Goal: Information Seeking & Learning: Learn about a topic

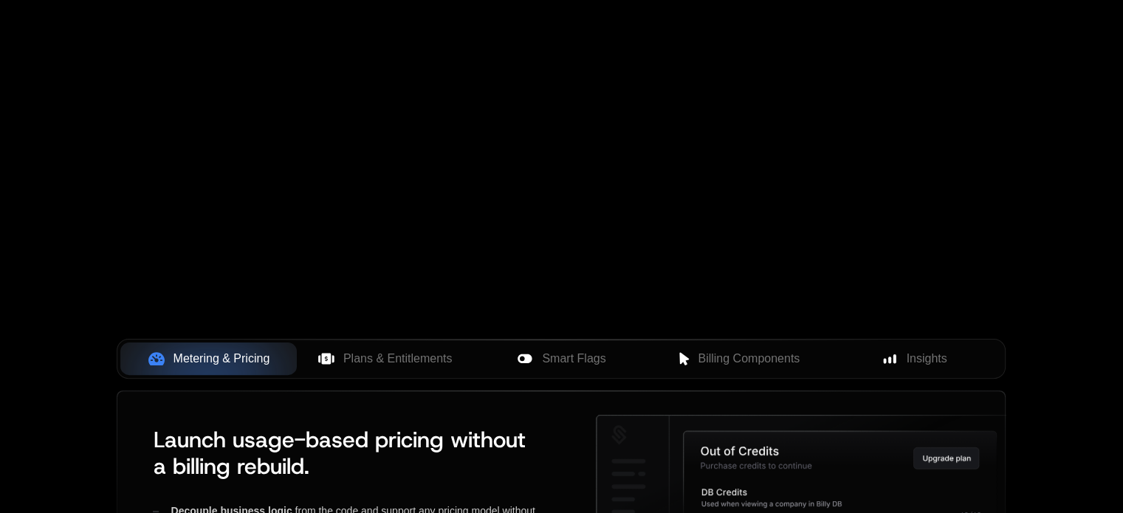
scroll to position [342, 0]
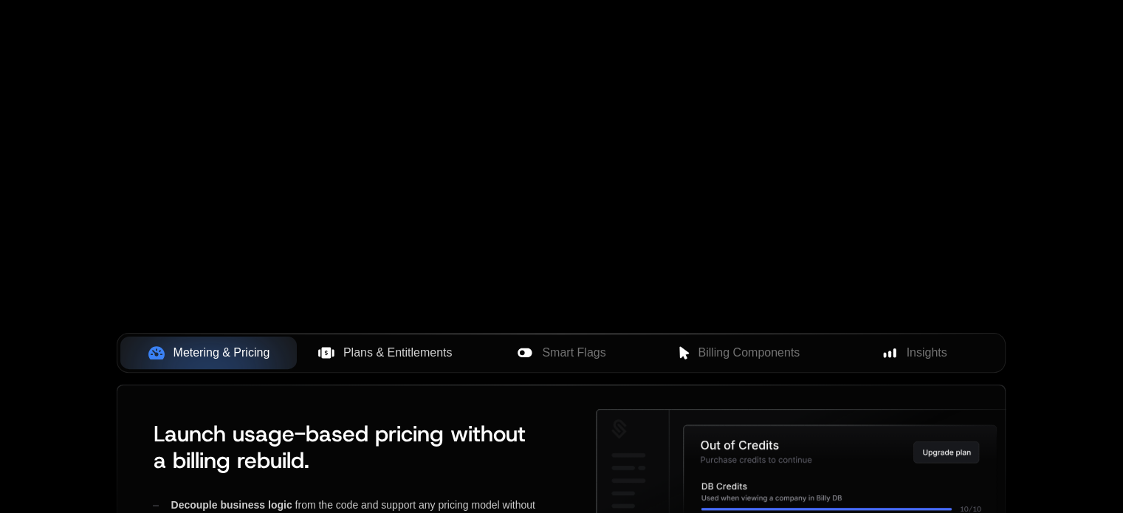
click at [427, 351] on span "Plans & Entitlements" at bounding box center [397, 353] width 109 height 18
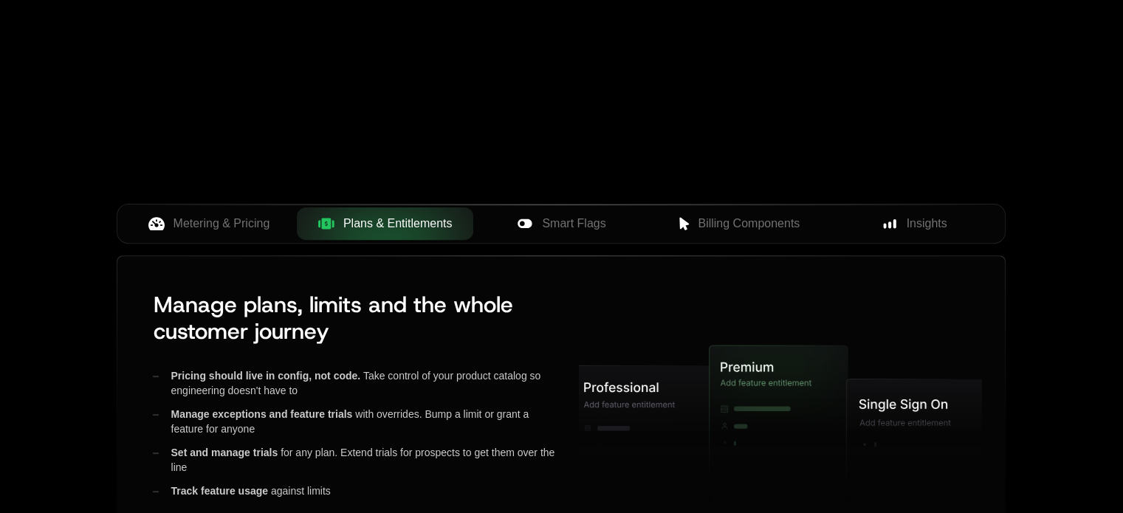
scroll to position [478, 0]
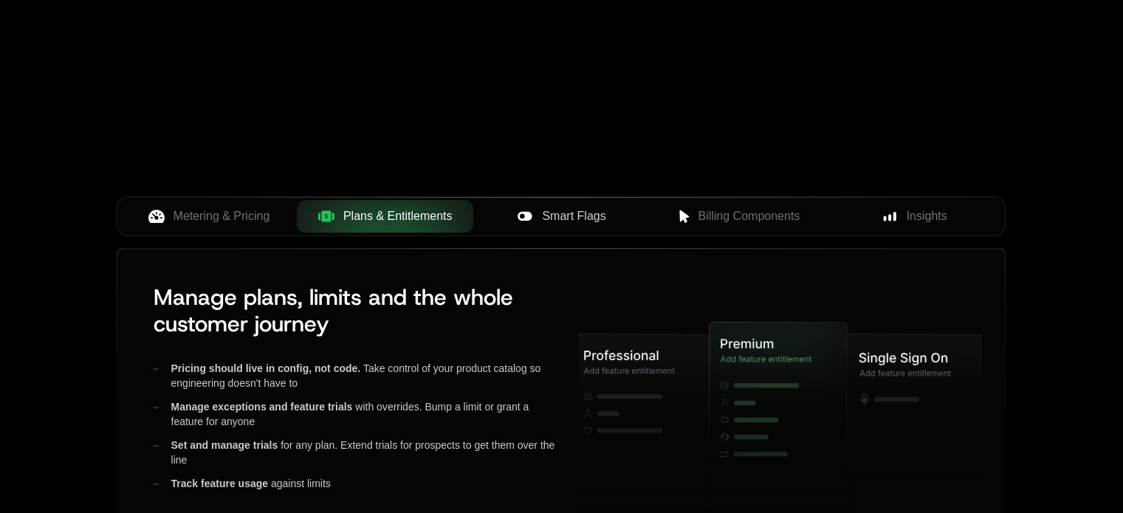
click at [586, 212] on span "Smart Flags" at bounding box center [573, 216] width 63 height 18
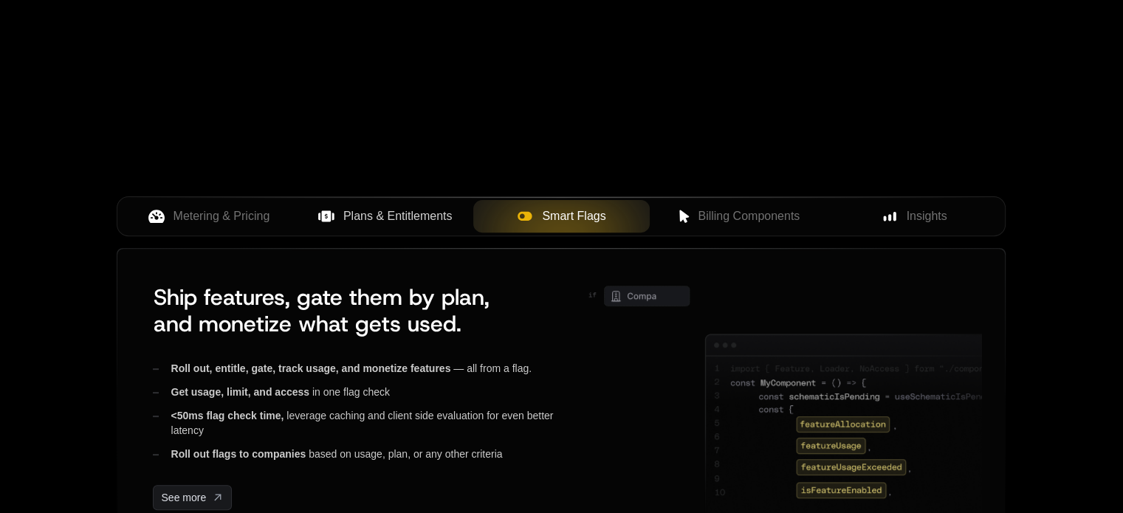
scroll to position [592, 0]
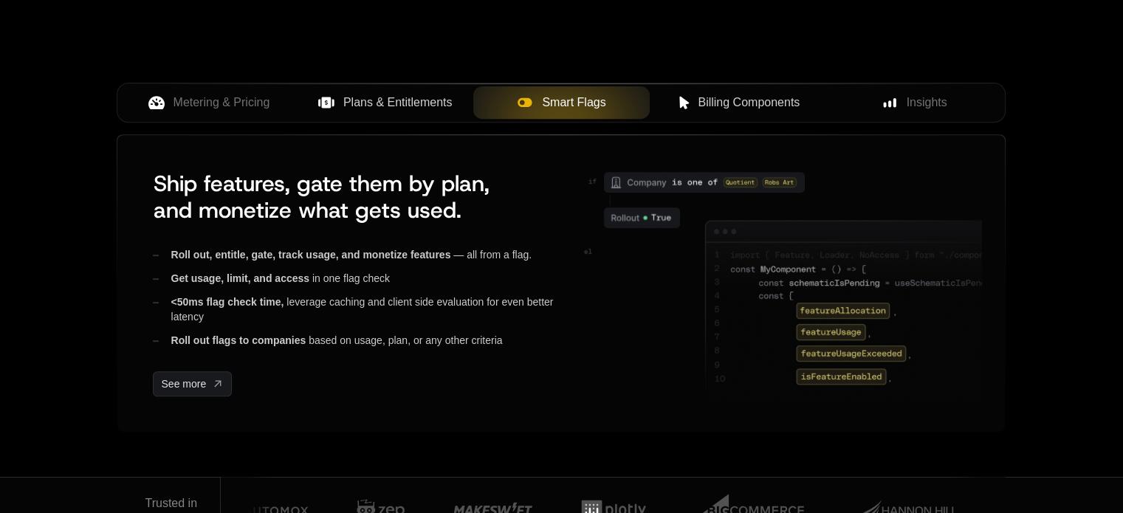
click at [732, 100] on span "Billing Components" at bounding box center [748, 103] width 102 height 18
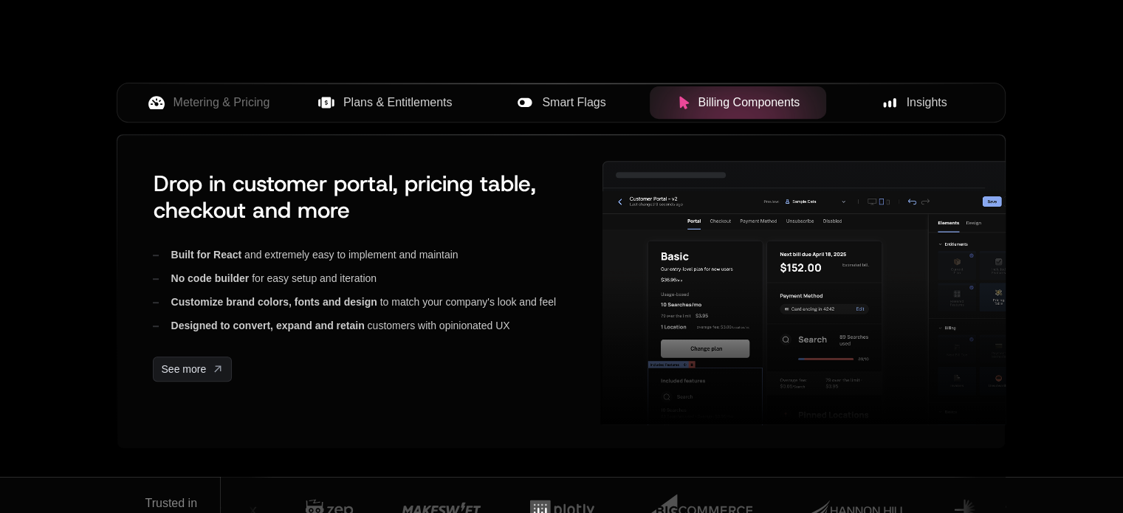
click at [900, 102] on div "Insights" at bounding box center [914, 103] width 153 height 18
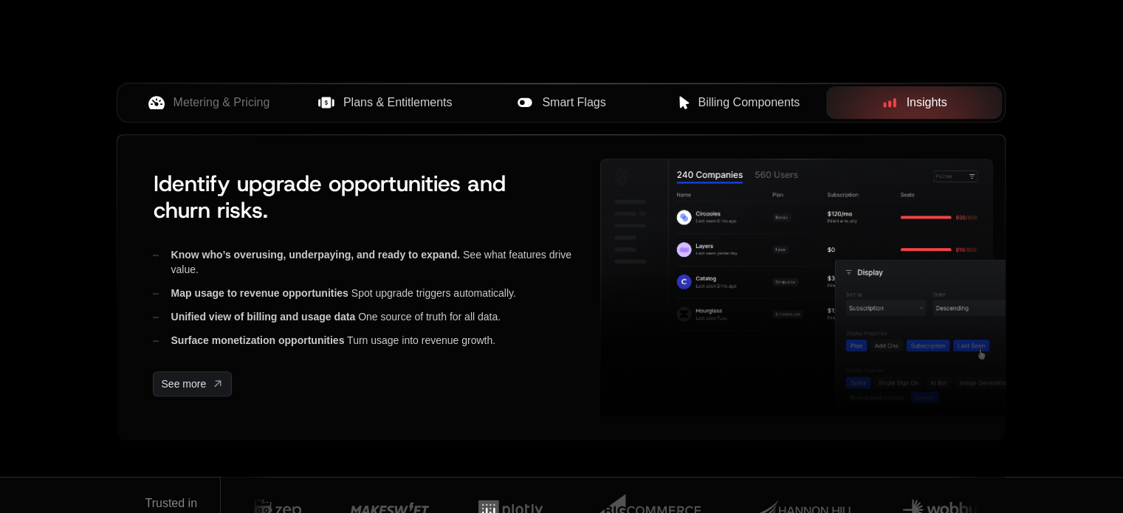
click at [769, 103] on span "Billing Components" at bounding box center [748, 103] width 102 height 18
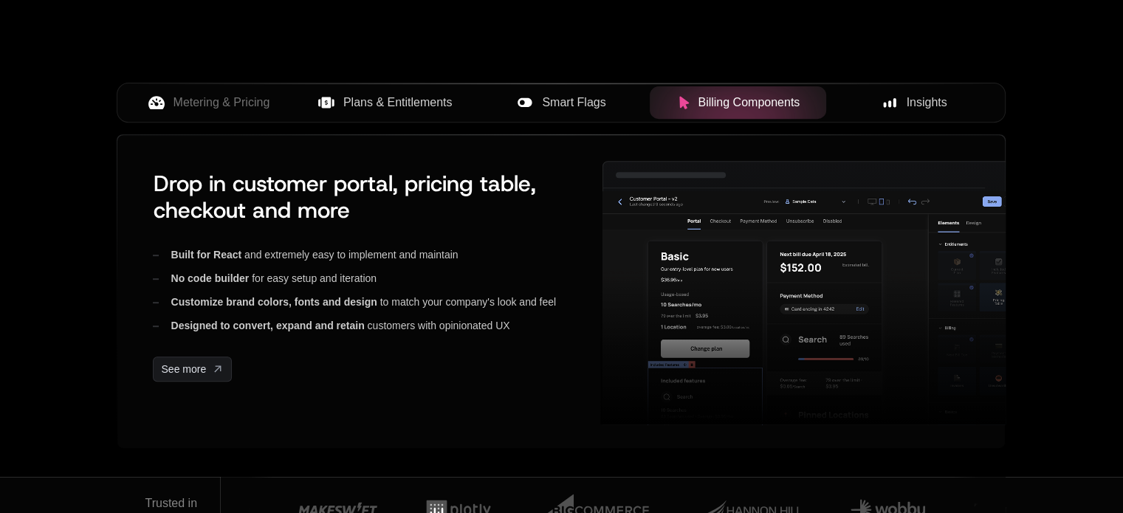
click at [583, 111] on button "Smart Flags" at bounding box center [561, 102] width 176 height 32
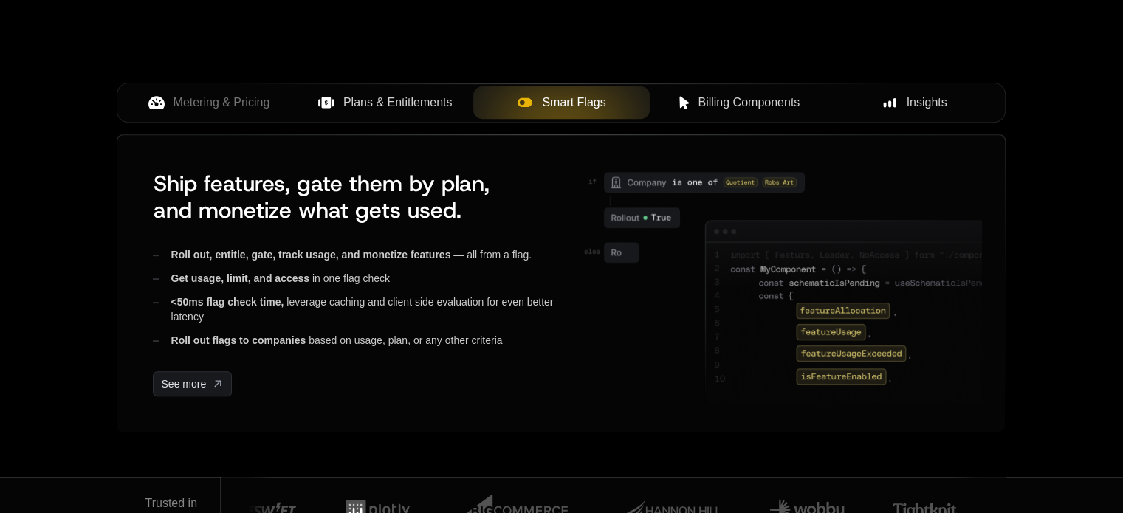
click at [421, 103] on span "Plans & Entitlements" at bounding box center [397, 103] width 109 height 18
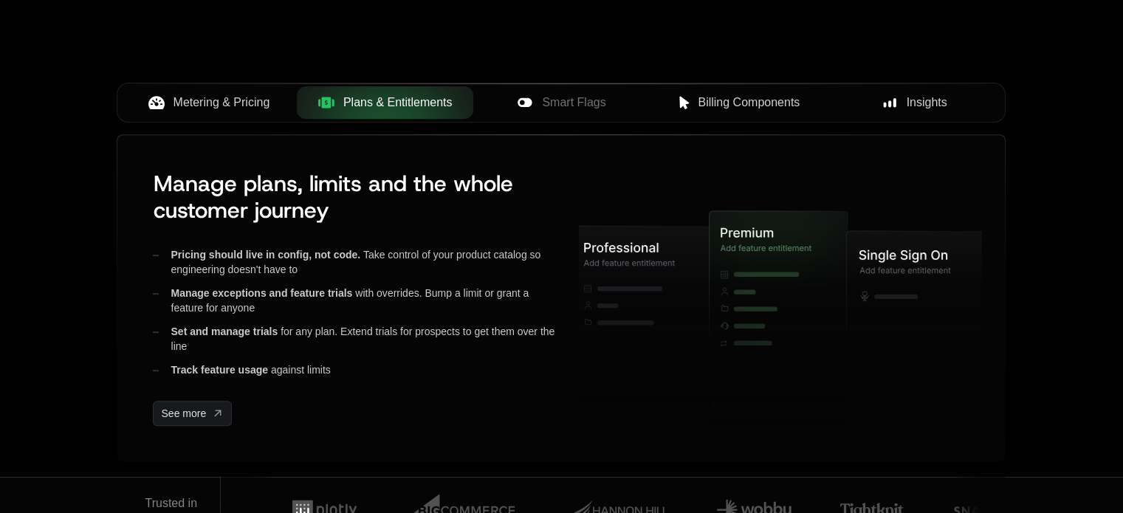
click at [259, 91] on button "Metering & Pricing" at bounding box center [208, 102] width 176 height 32
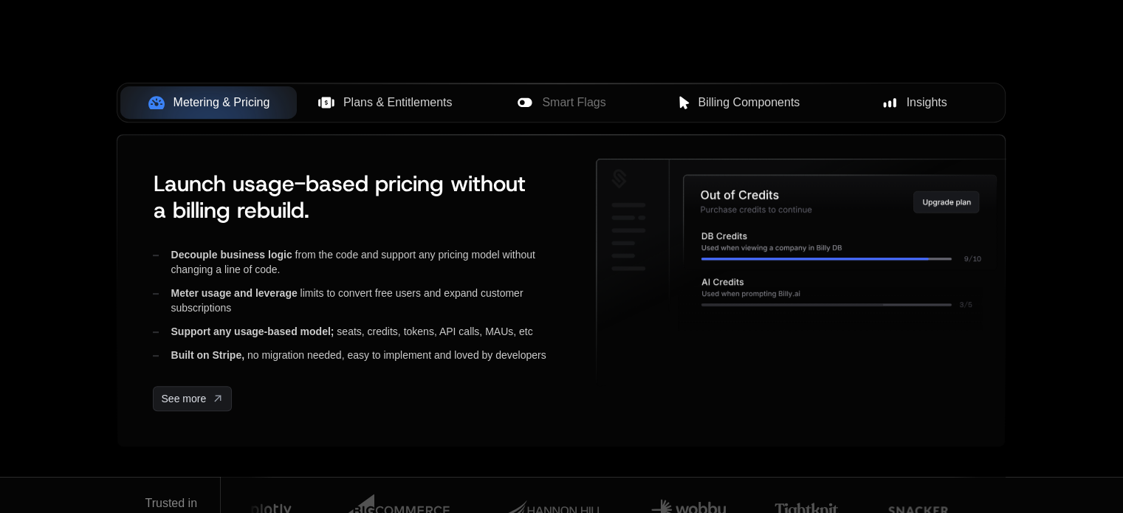
click at [374, 108] on span "Plans & Entitlements" at bounding box center [397, 103] width 109 height 18
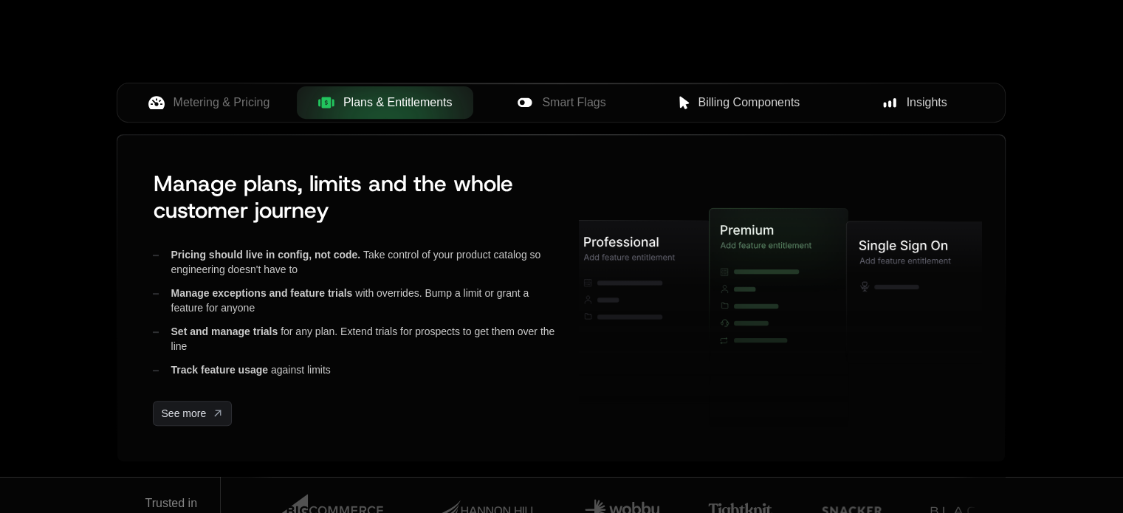
click at [562, 100] on span "Smart Flags" at bounding box center [573, 103] width 63 height 18
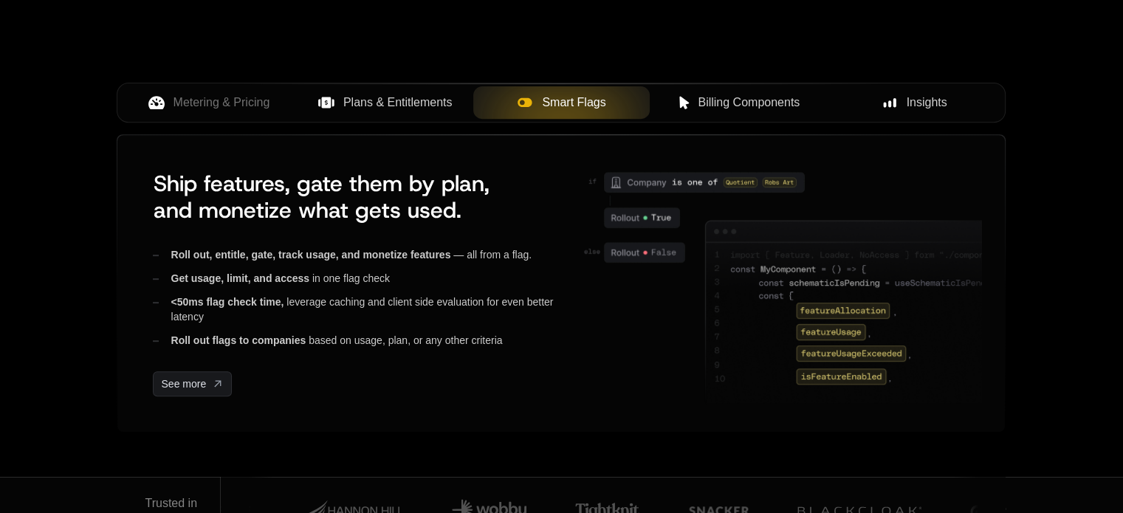
click at [719, 106] on span "Billing Components" at bounding box center [748, 103] width 102 height 18
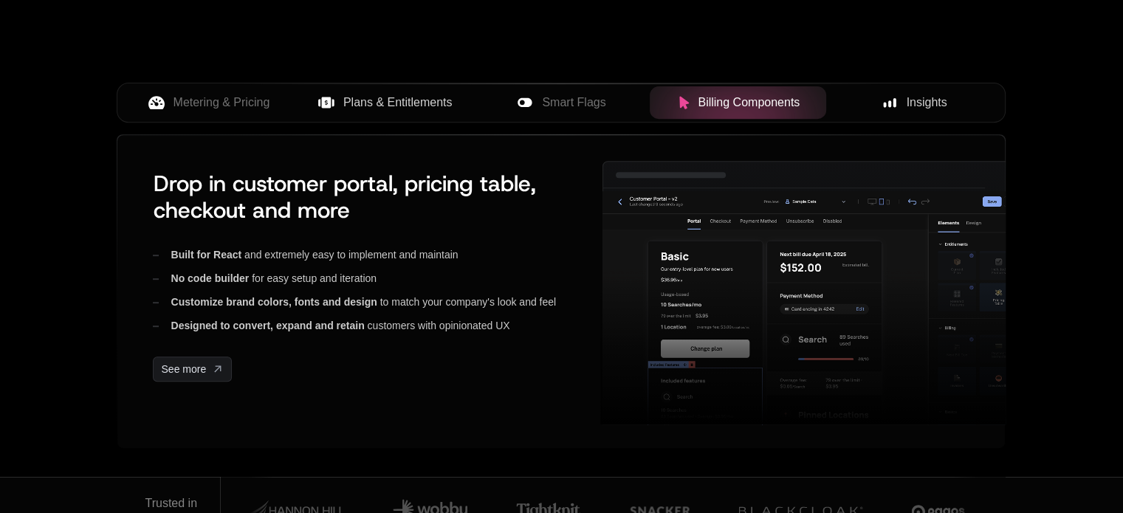
click at [904, 105] on div "Insights" at bounding box center [914, 103] width 153 height 18
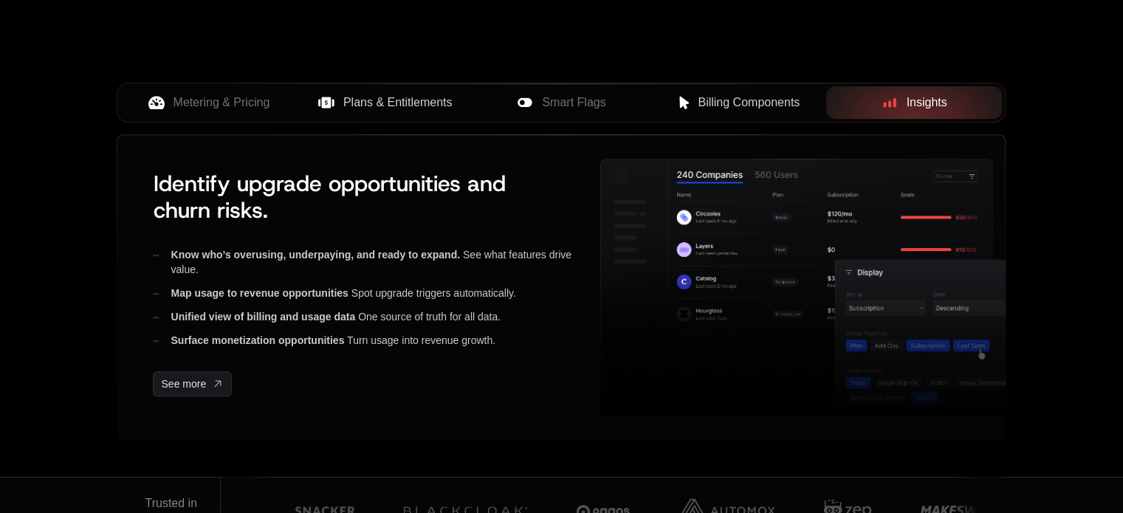
click at [765, 106] on span "Billing Components" at bounding box center [748, 103] width 102 height 18
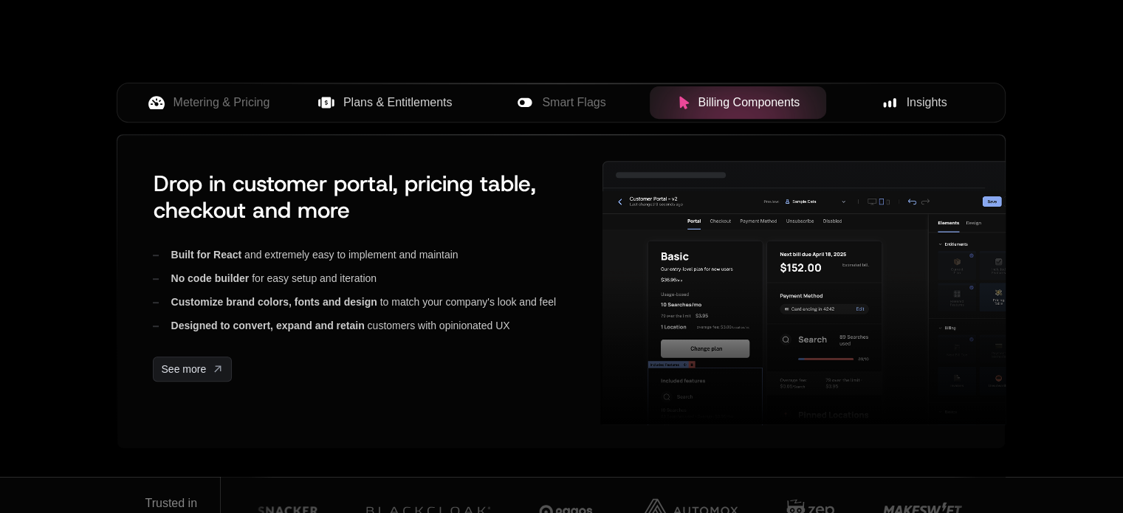
click at [614, 100] on div "Smart Flags" at bounding box center [561, 103] width 153 height 18
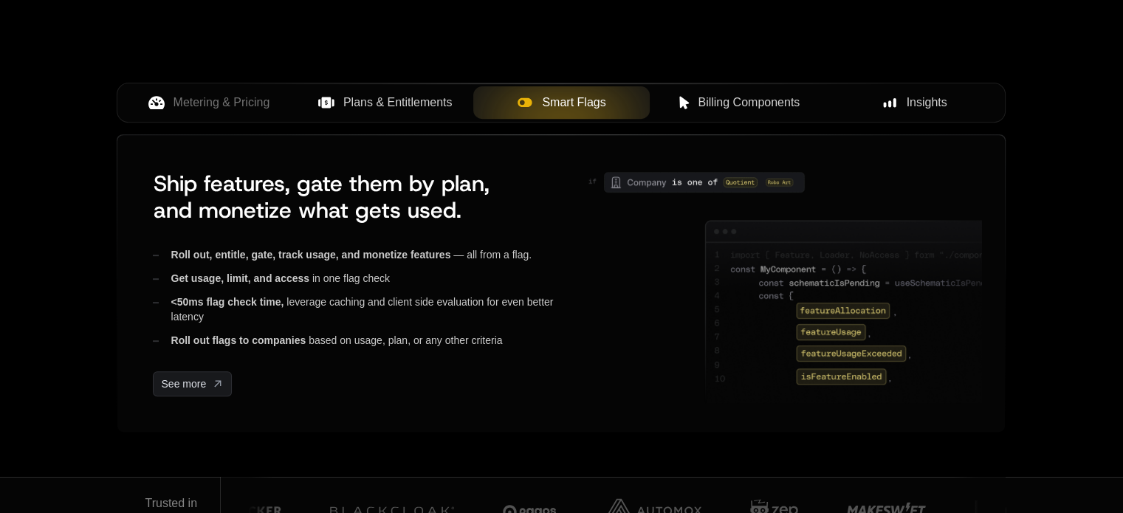
click at [433, 100] on span "Plans & Entitlements" at bounding box center [397, 103] width 109 height 18
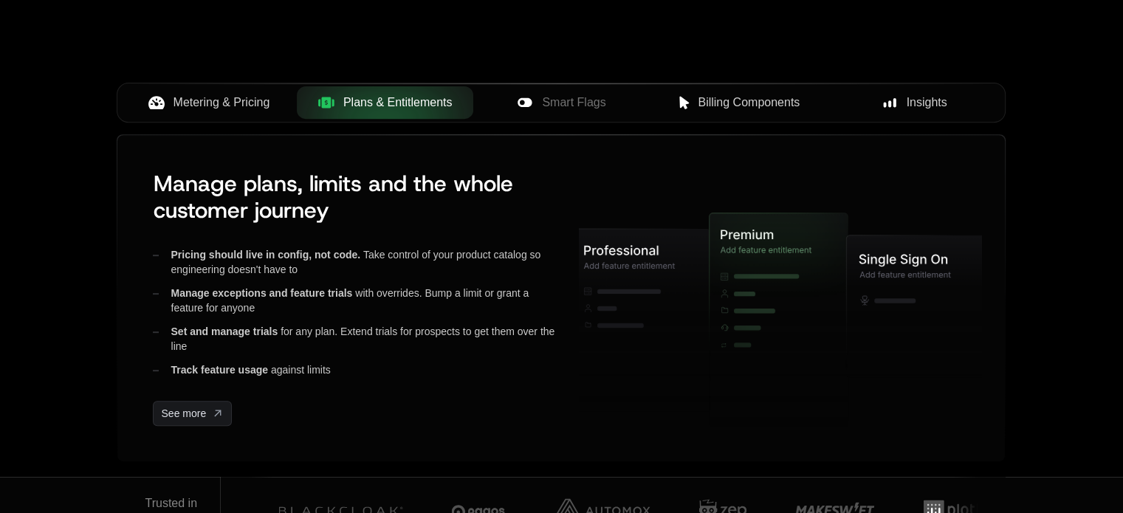
click at [243, 101] on span "Metering & Pricing" at bounding box center [221, 103] width 97 height 18
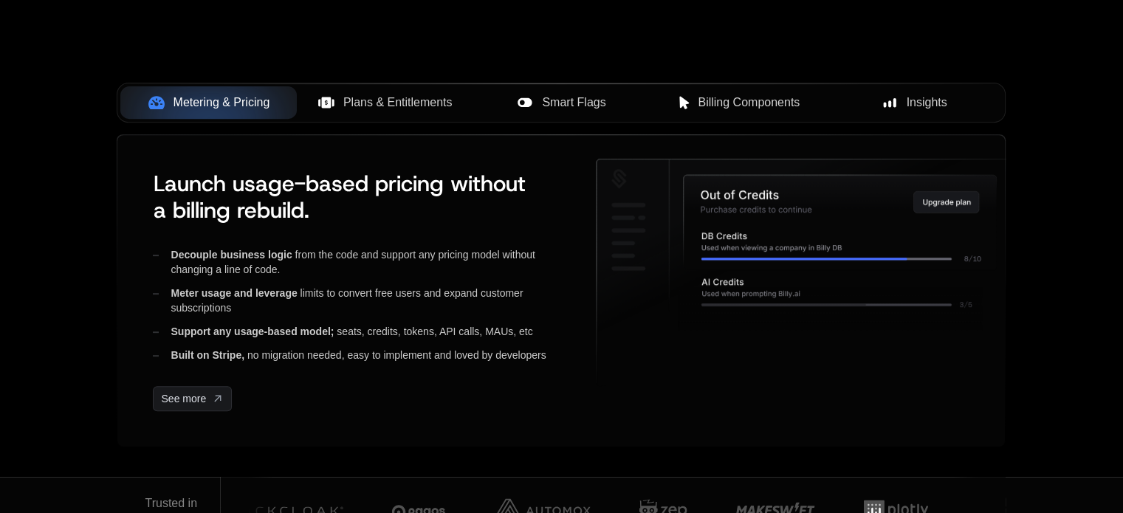
click at [551, 115] on button "Smart Flags" at bounding box center [561, 102] width 176 height 32
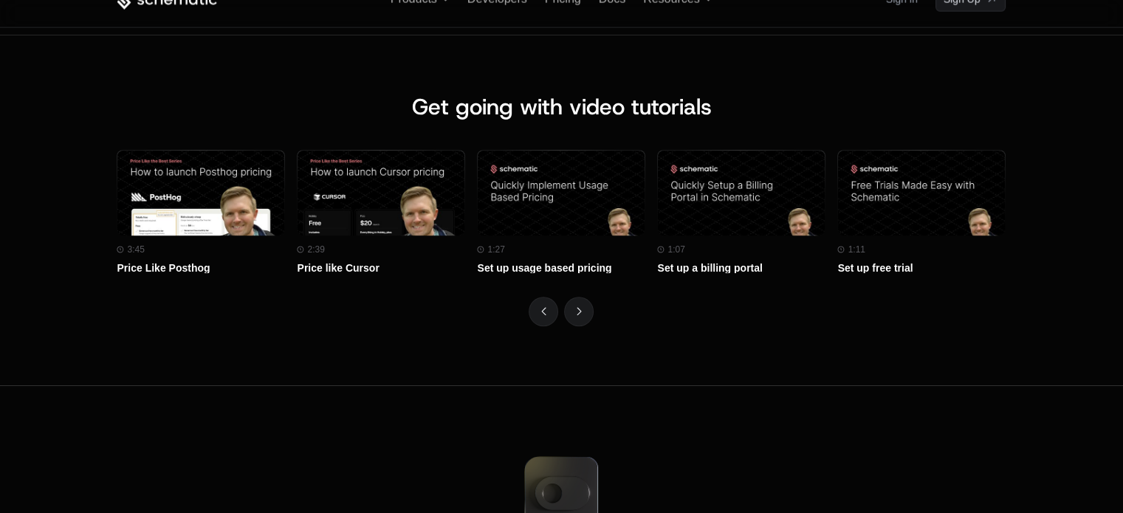
scroll to position [6511, 0]
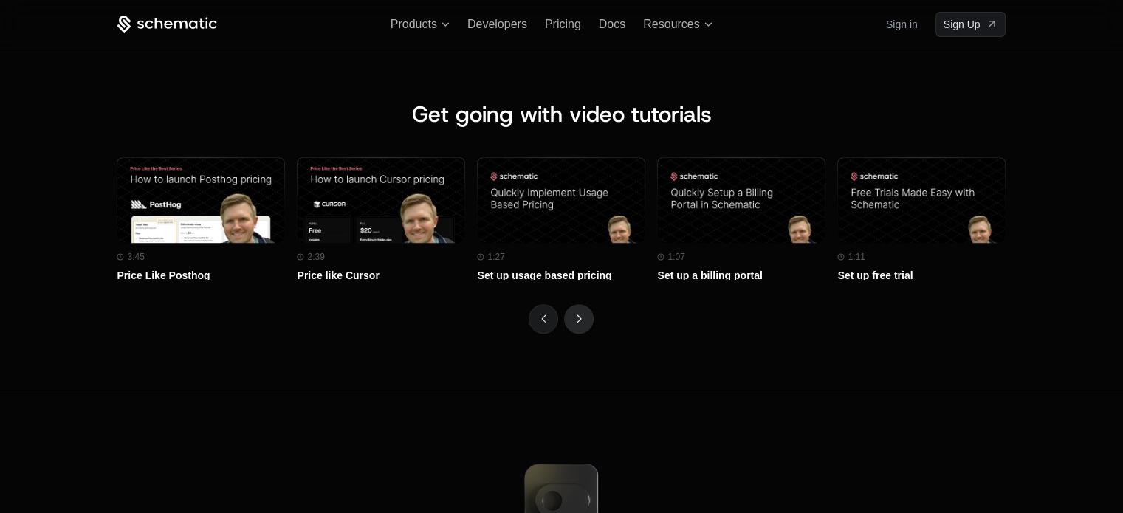
click at [585, 304] on button "Next" at bounding box center [579, 319] width 30 height 30
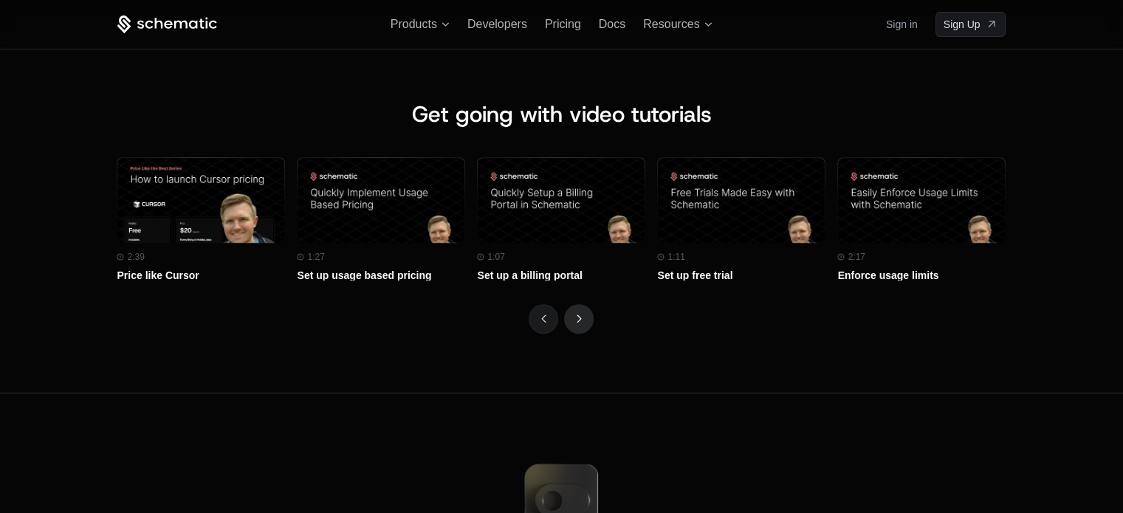
click at [585, 304] on button "Next" at bounding box center [579, 319] width 30 height 30
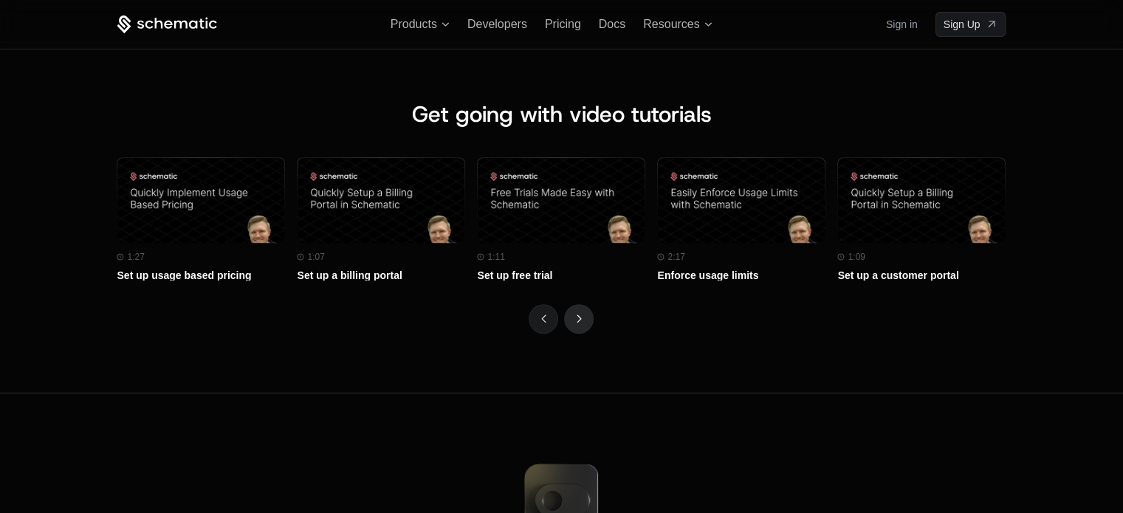
click at [585, 304] on button "Next" at bounding box center [579, 319] width 30 height 30
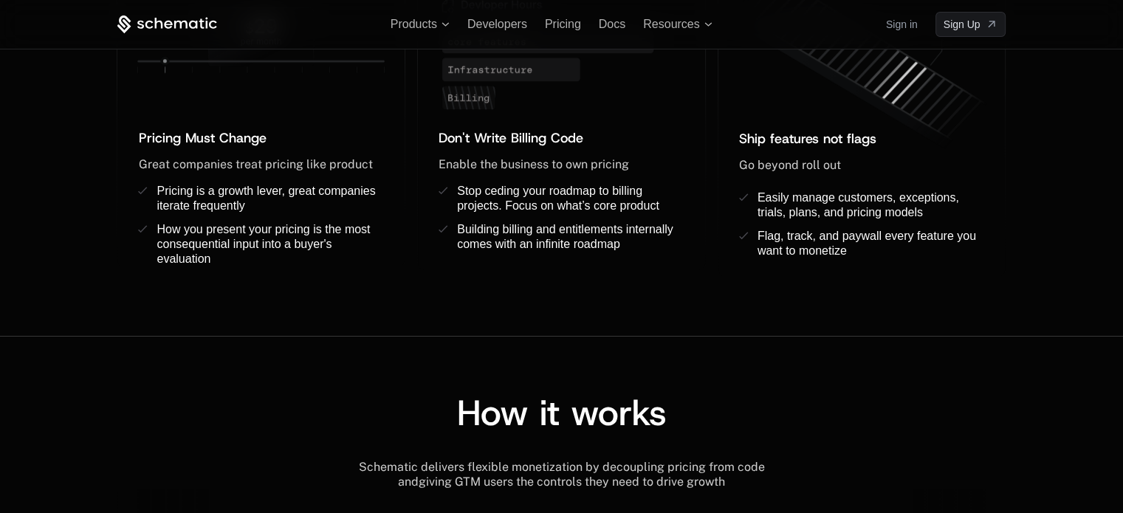
scroll to position [1186, 0]
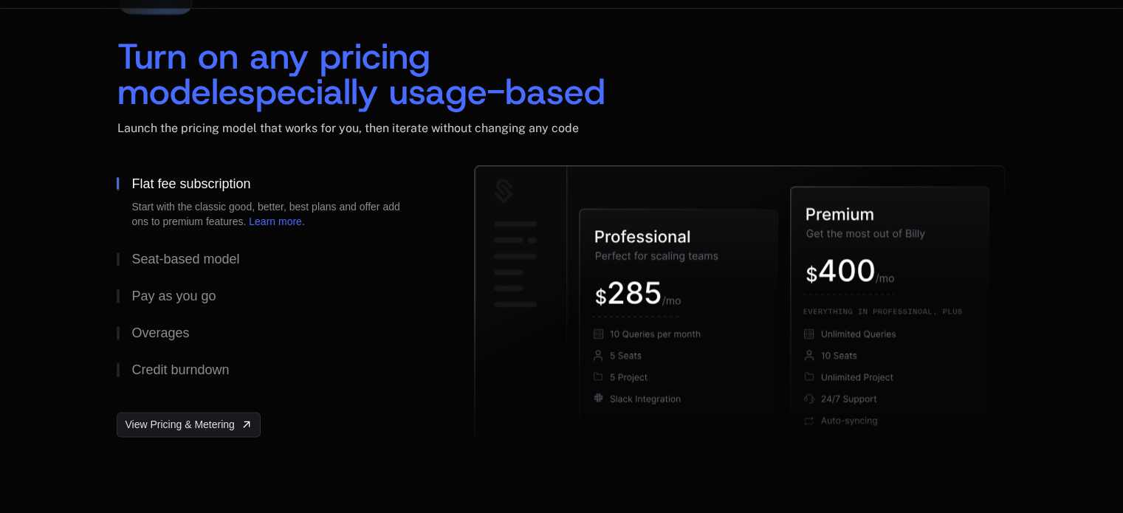
scroll to position [2255, 0]
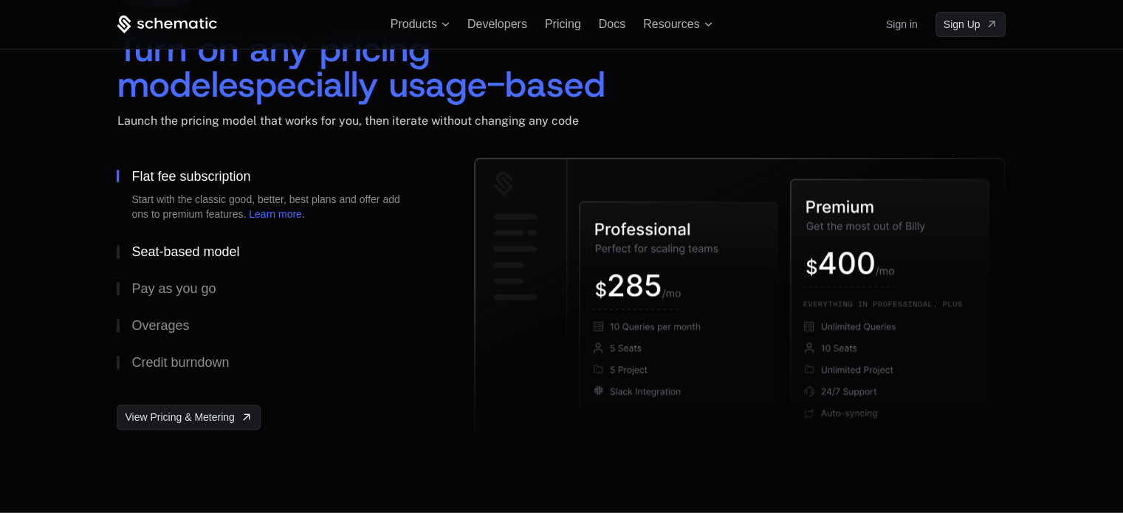
click at [201, 245] on div "Seat-based model" at bounding box center [185, 251] width 108 height 13
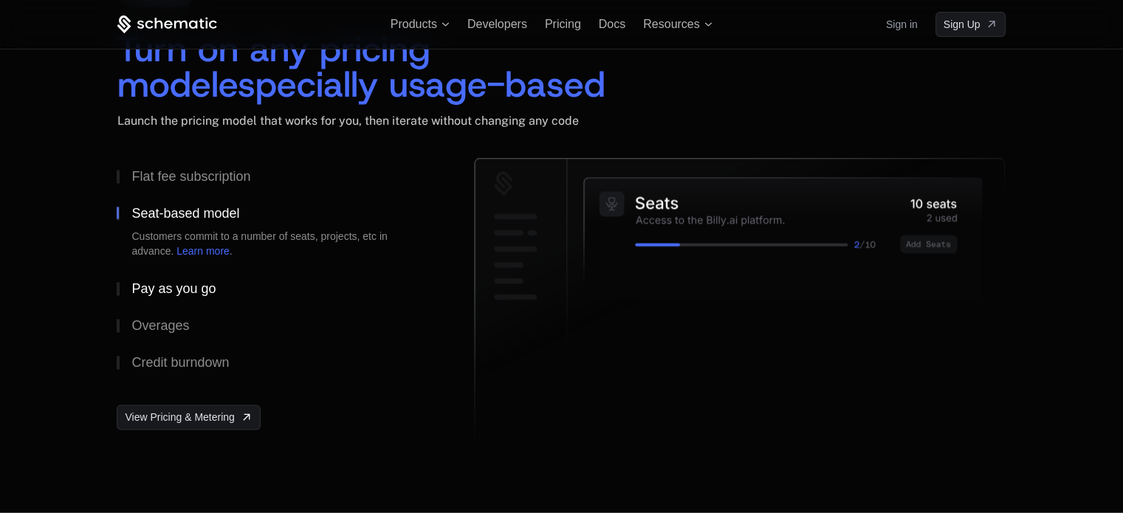
click at [191, 287] on div "Pay as you go" at bounding box center [173, 288] width 84 height 13
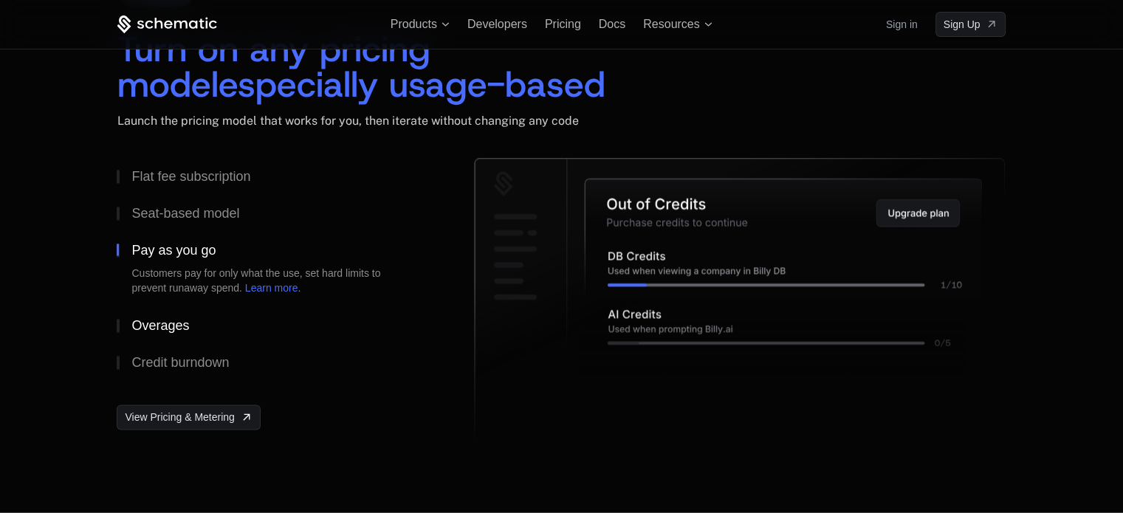
click at [185, 322] on div "Overages" at bounding box center [160, 325] width 58 height 13
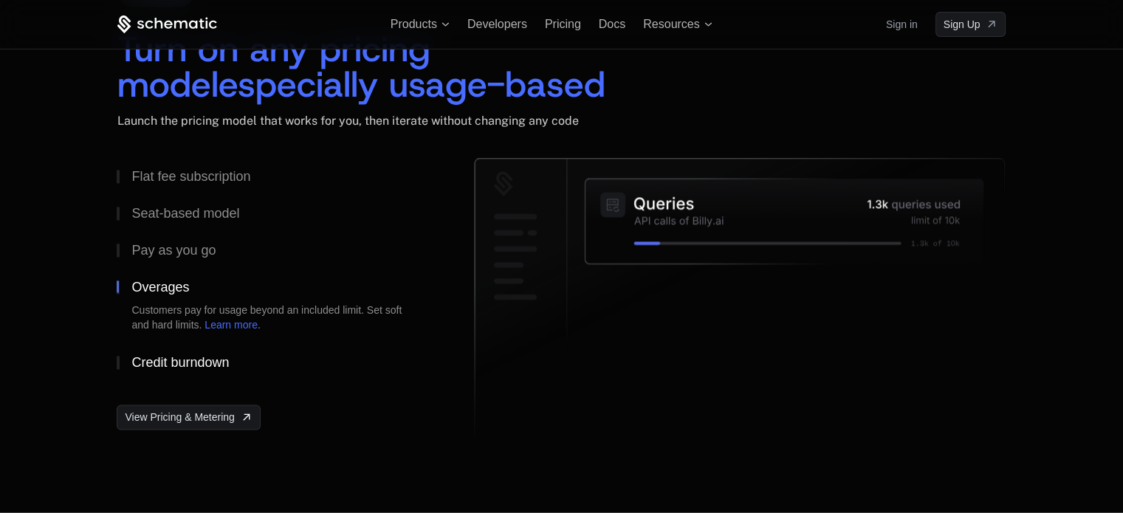
click at [182, 357] on div "Credit burndown" at bounding box center [179, 362] width 97 height 13
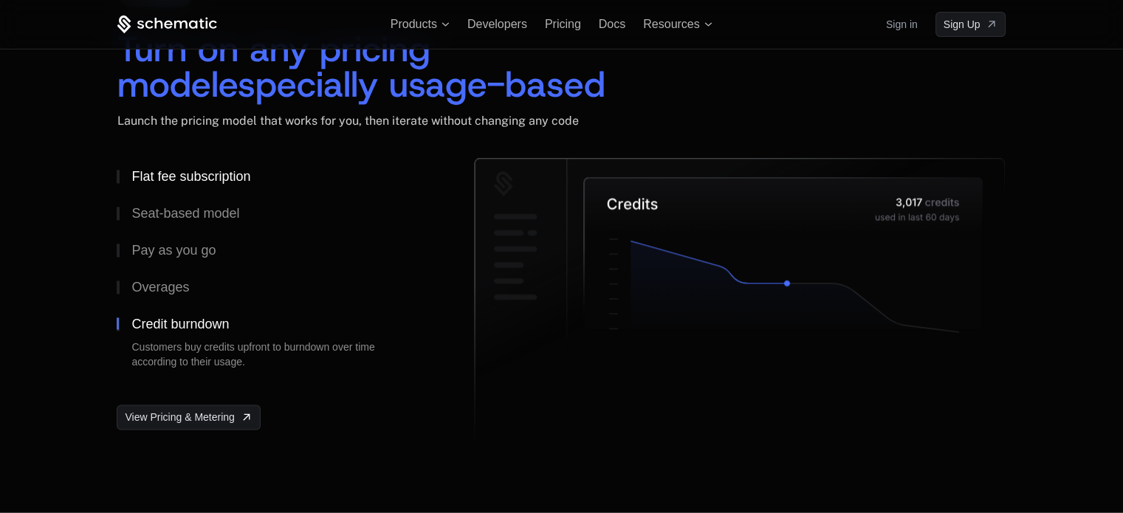
click at [201, 173] on div "Flat fee subscription" at bounding box center [190, 176] width 119 height 13
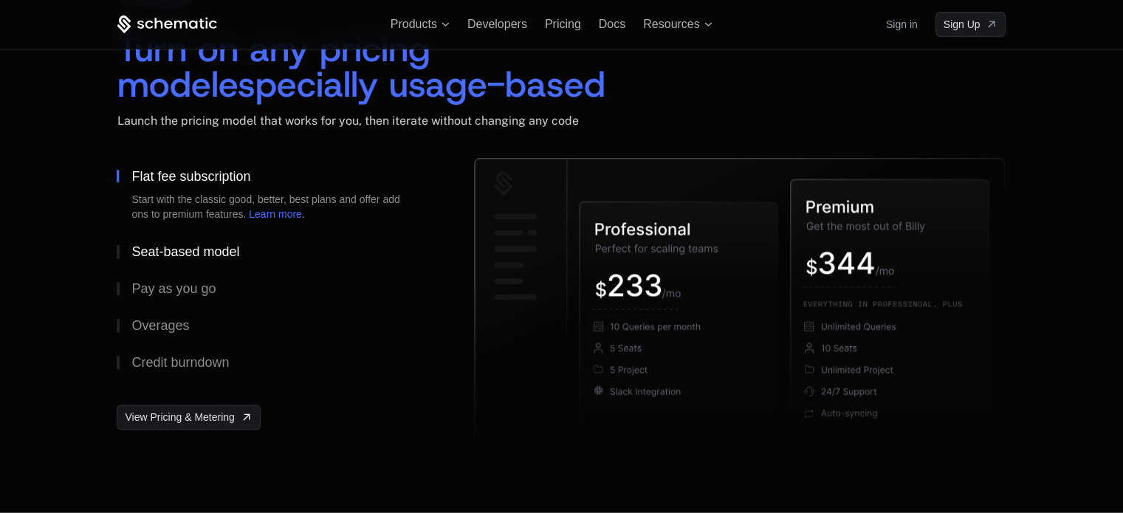
click at [193, 249] on div "Seat-based model" at bounding box center [185, 251] width 108 height 13
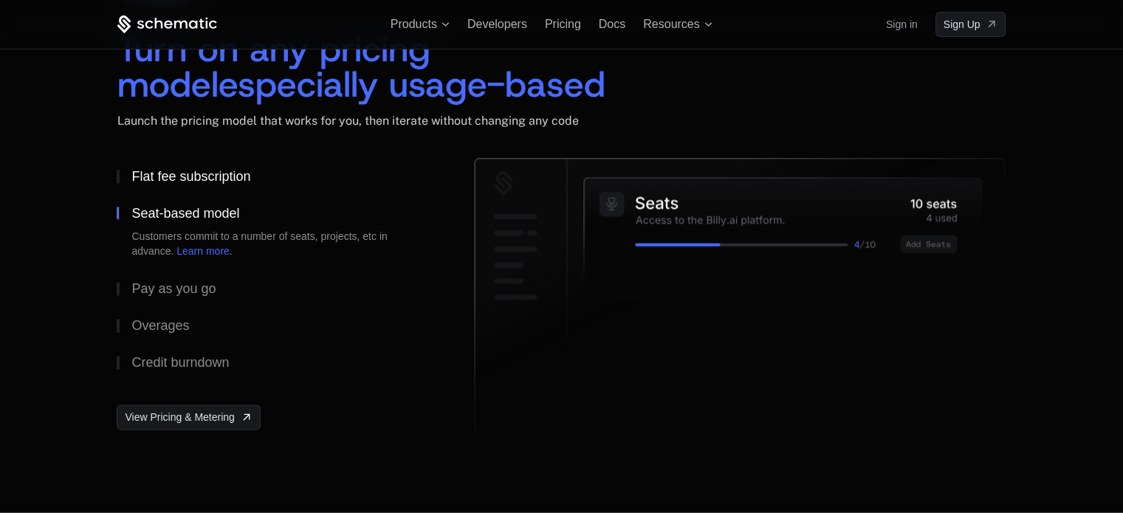
click at [226, 176] on div "Flat fee subscription" at bounding box center [190, 176] width 119 height 13
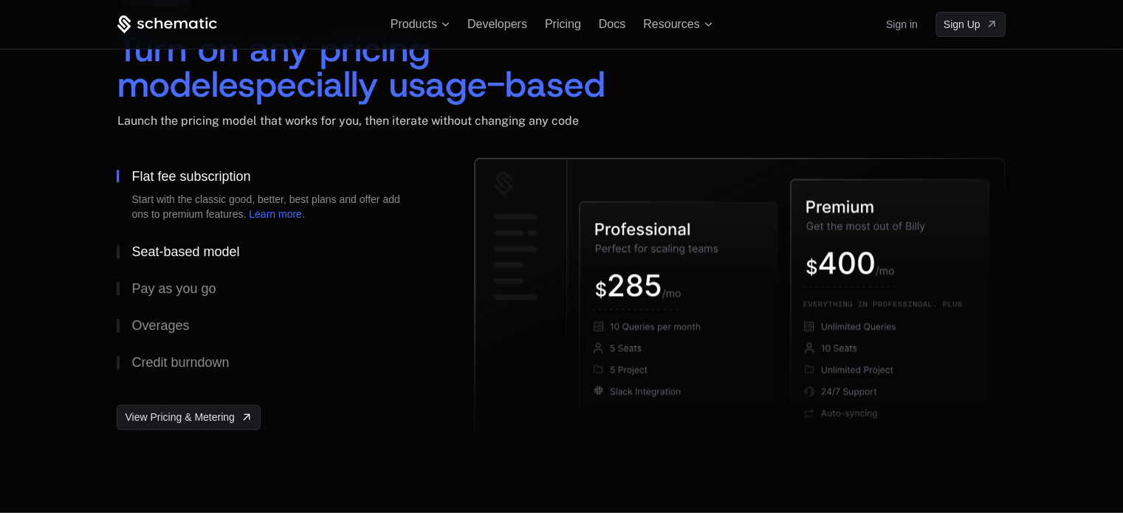
click at [213, 241] on button "Seat-based model" at bounding box center [272, 251] width 310 height 37
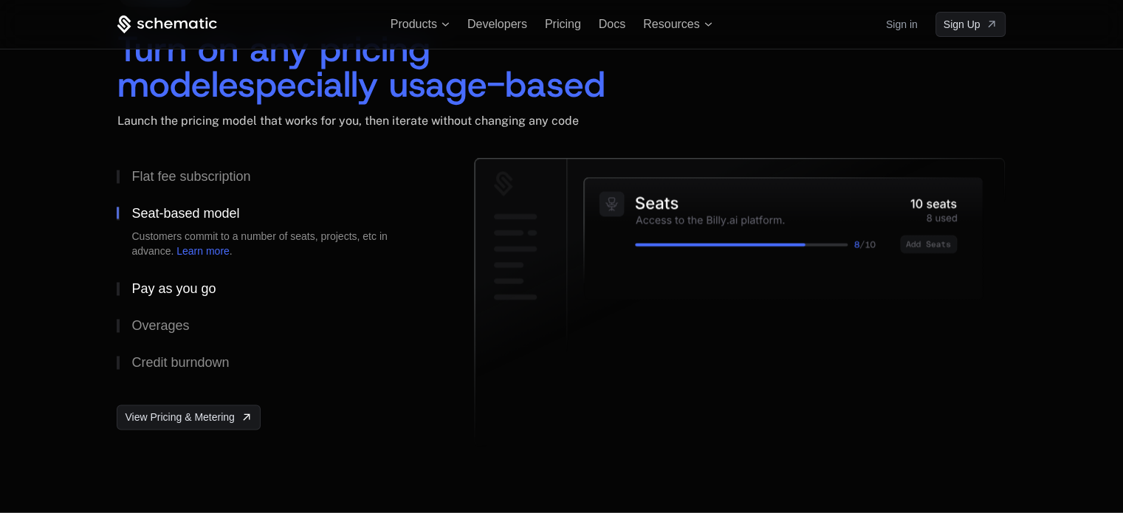
click at [197, 292] on div "Pay as you go" at bounding box center [173, 288] width 84 height 13
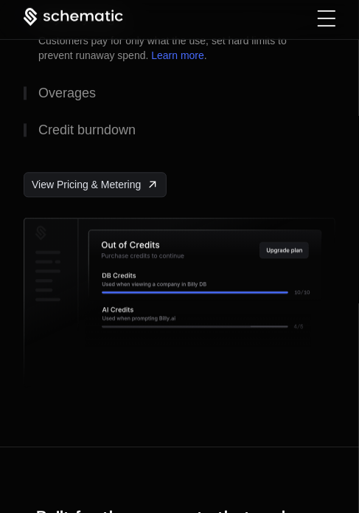
scroll to position [2805, 0]
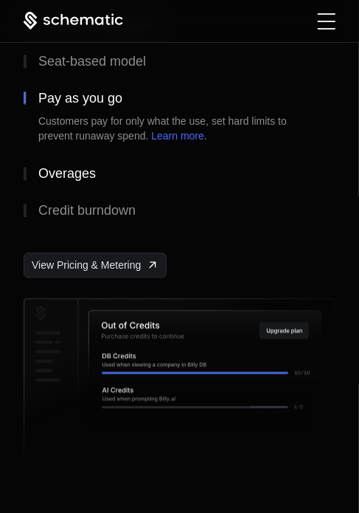
click at [83, 180] on div "Overages" at bounding box center [67, 173] width 58 height 13
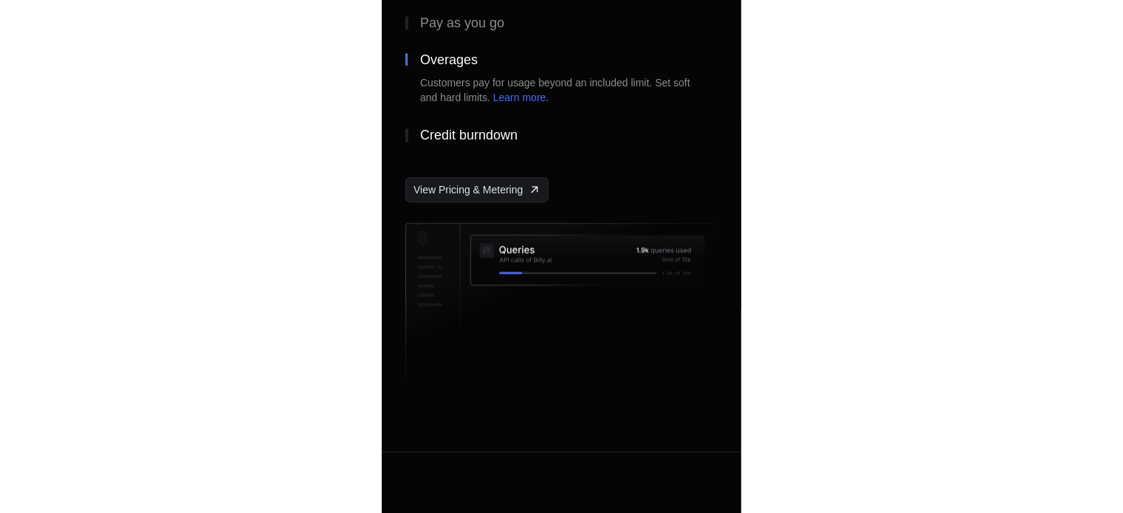
scroll to position [2881, 0]
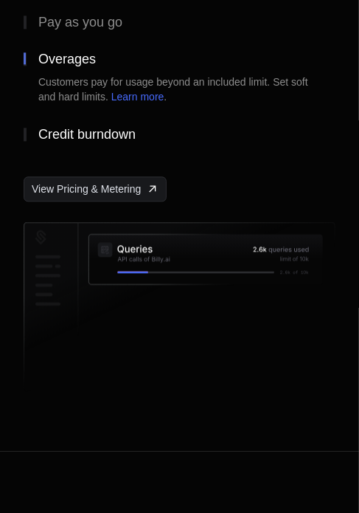
click at [94, 141] on div "Credit burndown" at bounding box center [86, 134] width 97 height 13
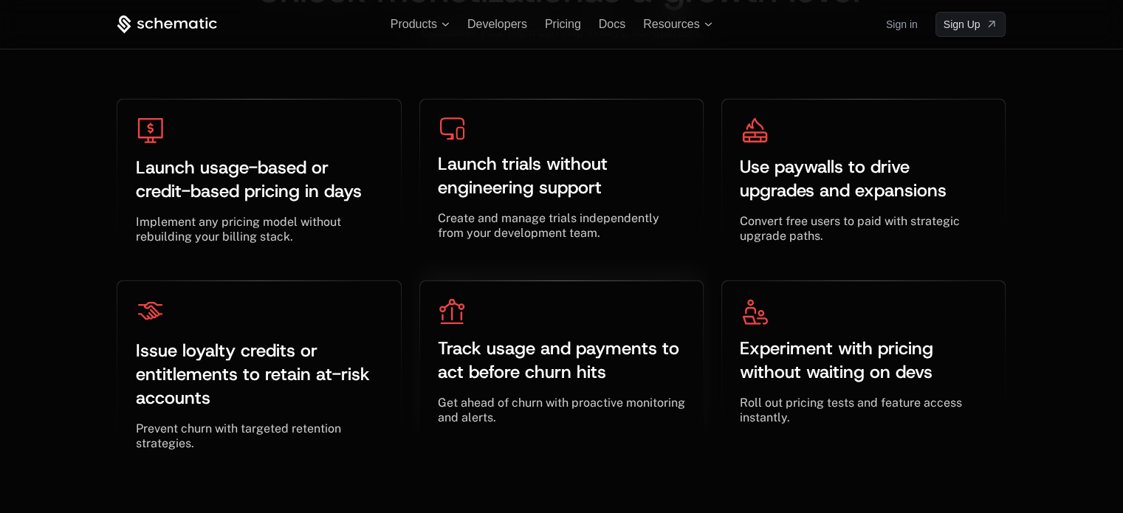
scroll to position [4505, 0]
